Goal: Communication & Community: Share content

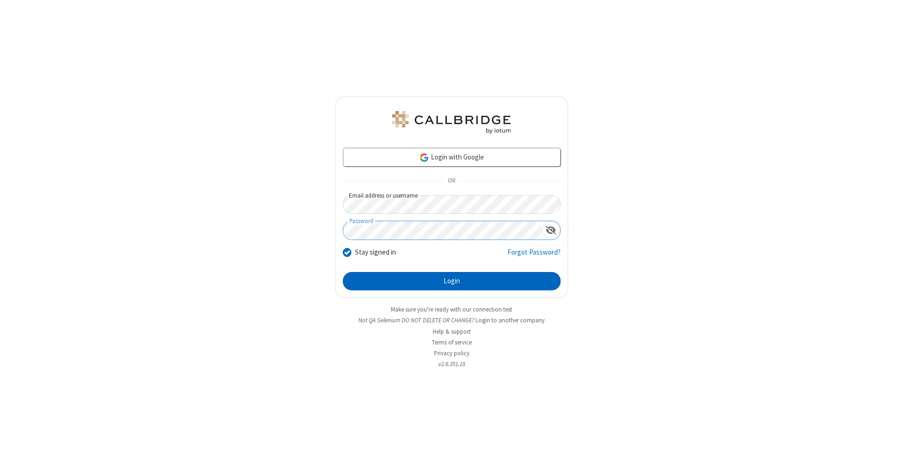
click at [452, 281] on button "Login" at bounding box center [452, 281] width 218 height 19
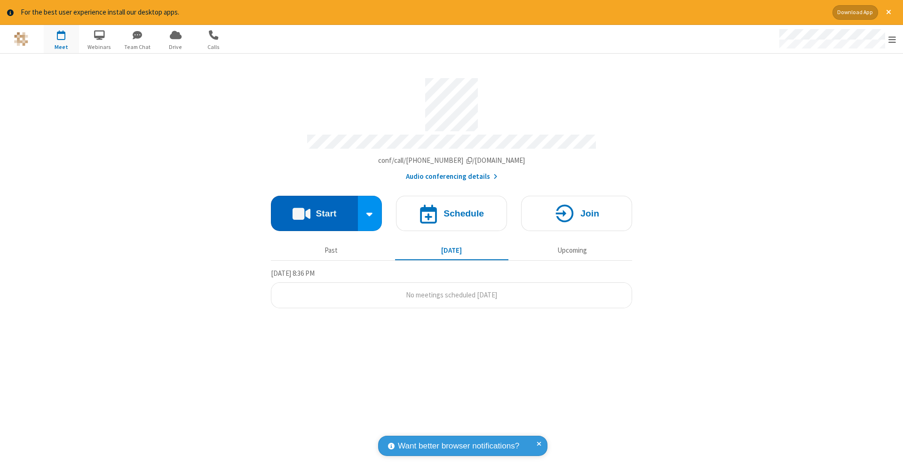
click at [314, 208] on button "Start" at bounding box center [314, 213] width 87 height 35
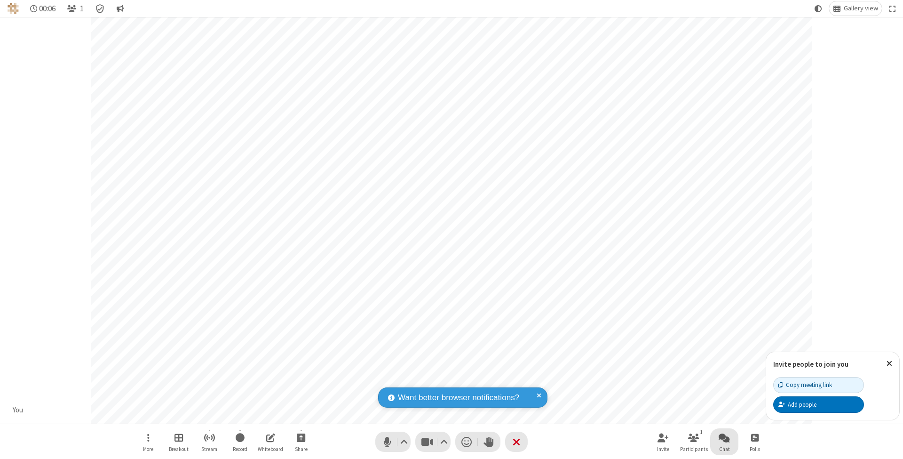
click at [724, 437] on span "Open chat" at bounding box center [724, 437] width 11 height 12
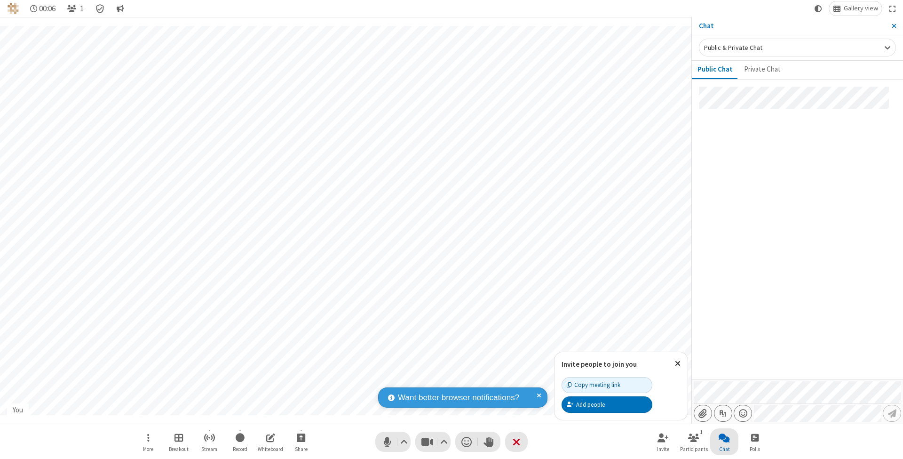
type input "C:\fakepath\doc_test.docx"
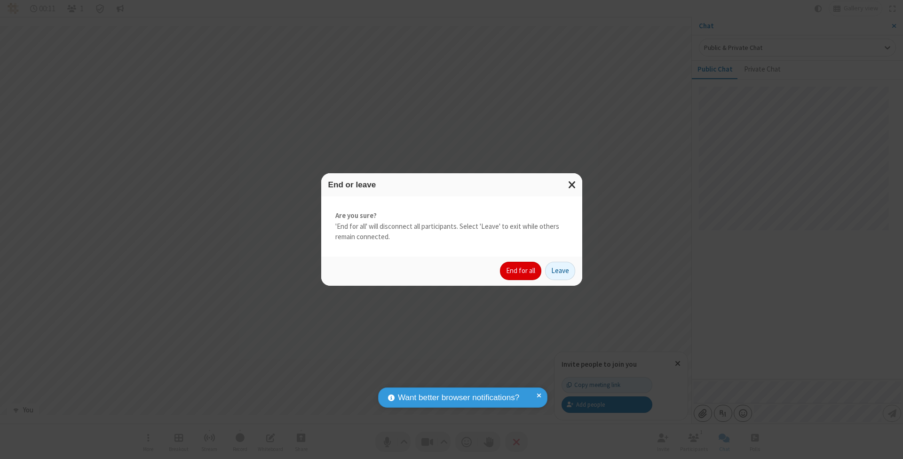
click at [521, 270] on button "End for all" at bounding box center [520, 271] width 41 height 19
